Goal: Navigation & Orientation: Find specific page/section

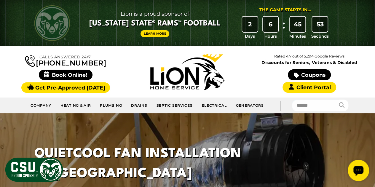
click at [355, 171] on icon "Open chat widget" at bounding box center [358, 171] width 10 height 10
click at [359, 170] on icon "Open chat widget" at bounding box center [358, 171] width 10 height 10
click at [79, 71] on span "Book Online!" at bounding box center [66, 75] width 54 height 10
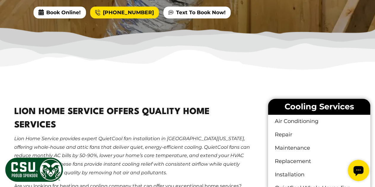
scroll to position [297, 0]
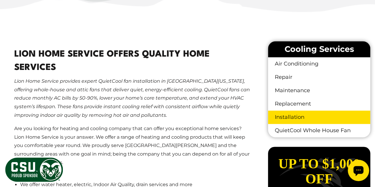
click at [297, 111] on link "Installation" at bounding box center [319, 117] width 102 height 13
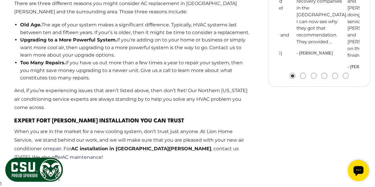
scroll to position [623, 0]
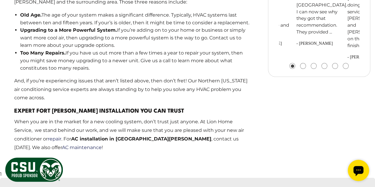
click at [47, 164] on img at bounding box center [33, 170] width 59 height 26
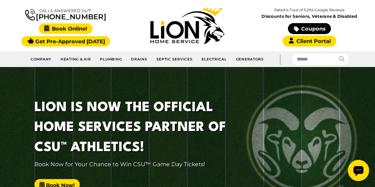
click at [67, 27] on span "Book Online!" at bounding box center [66, 28] width 54 height 10
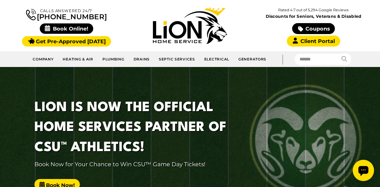
click at [359, 169] on icon "Open chat widget" at bounding box center [363, 171] width 10 height 10
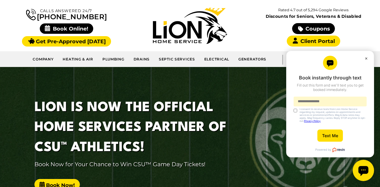
click at [365, 58] on button "×" at bounding box center [365, 57] width 4 height 2
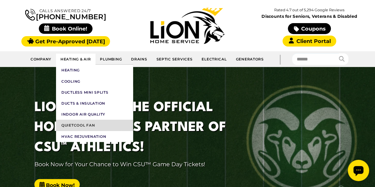
click at [96, 121] on link "QuietCool Fan" at bounding box center [94, 125] width 77 height 11
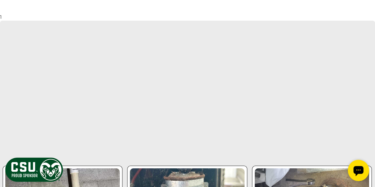
scroll to position [919, 0]
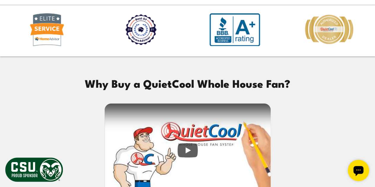
scroll to position [1246, 0]
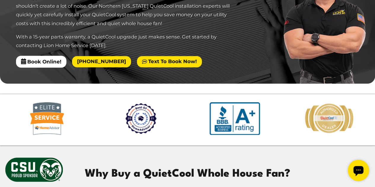
click at [154, 56] on link "Text To Book Now!" at bounding box center [169, 62] width 65 height 12
